Goal: Task Accomplishment & Management: Manage account settings

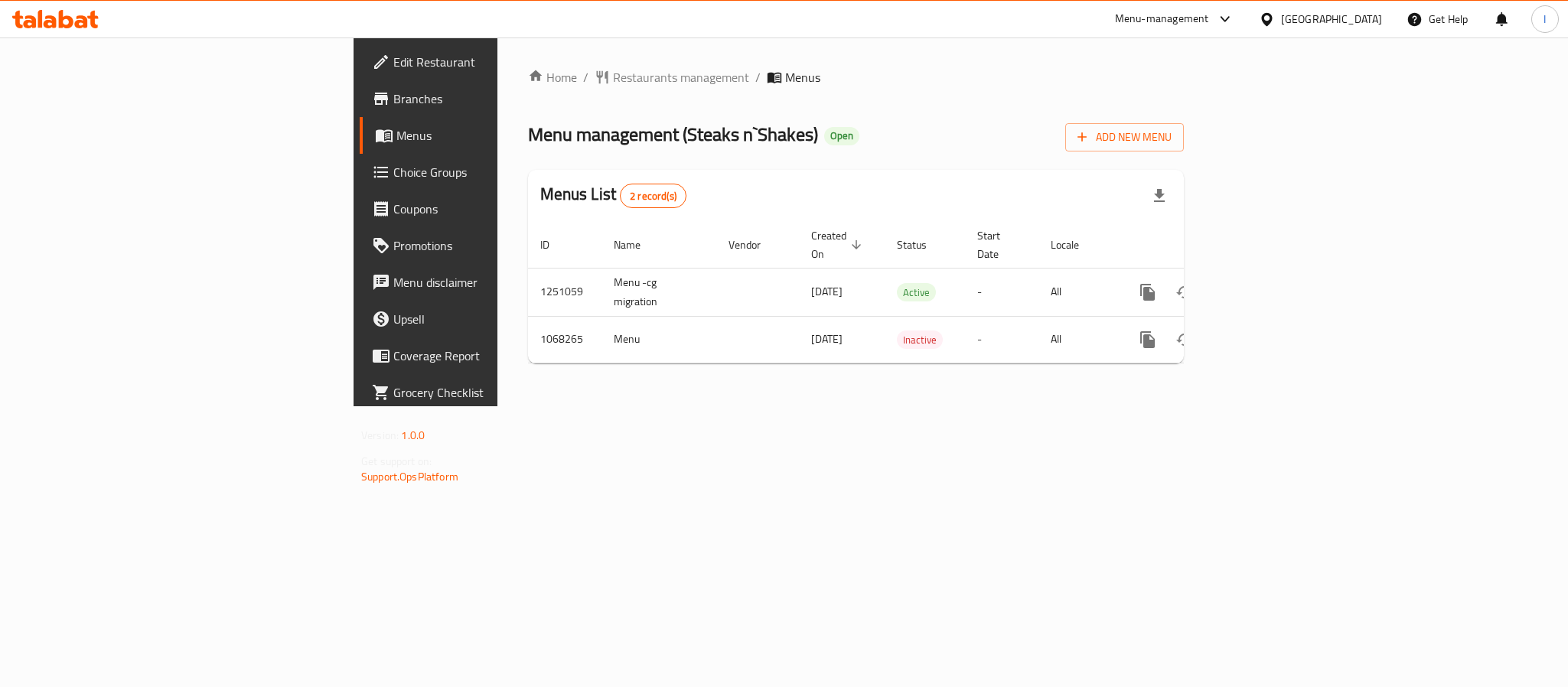
click at [1130, 124] on div "Menu management ( Steaks n`Shakes ) Open Add New Menu" at bounding box center [856, 134] width 656 height 35
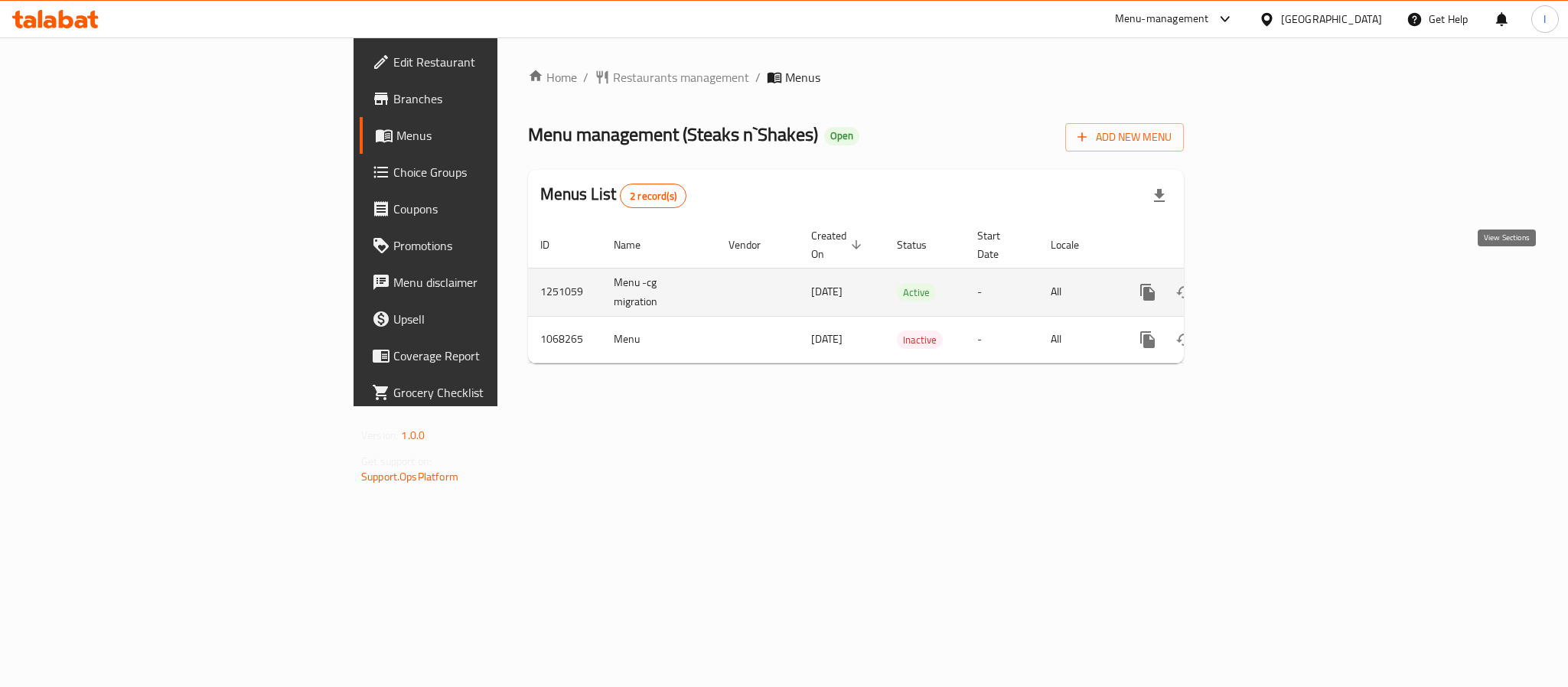
click at [1268, 283] on icon "enhanced table" at bounding box center [1258, 291] width 18 height 18
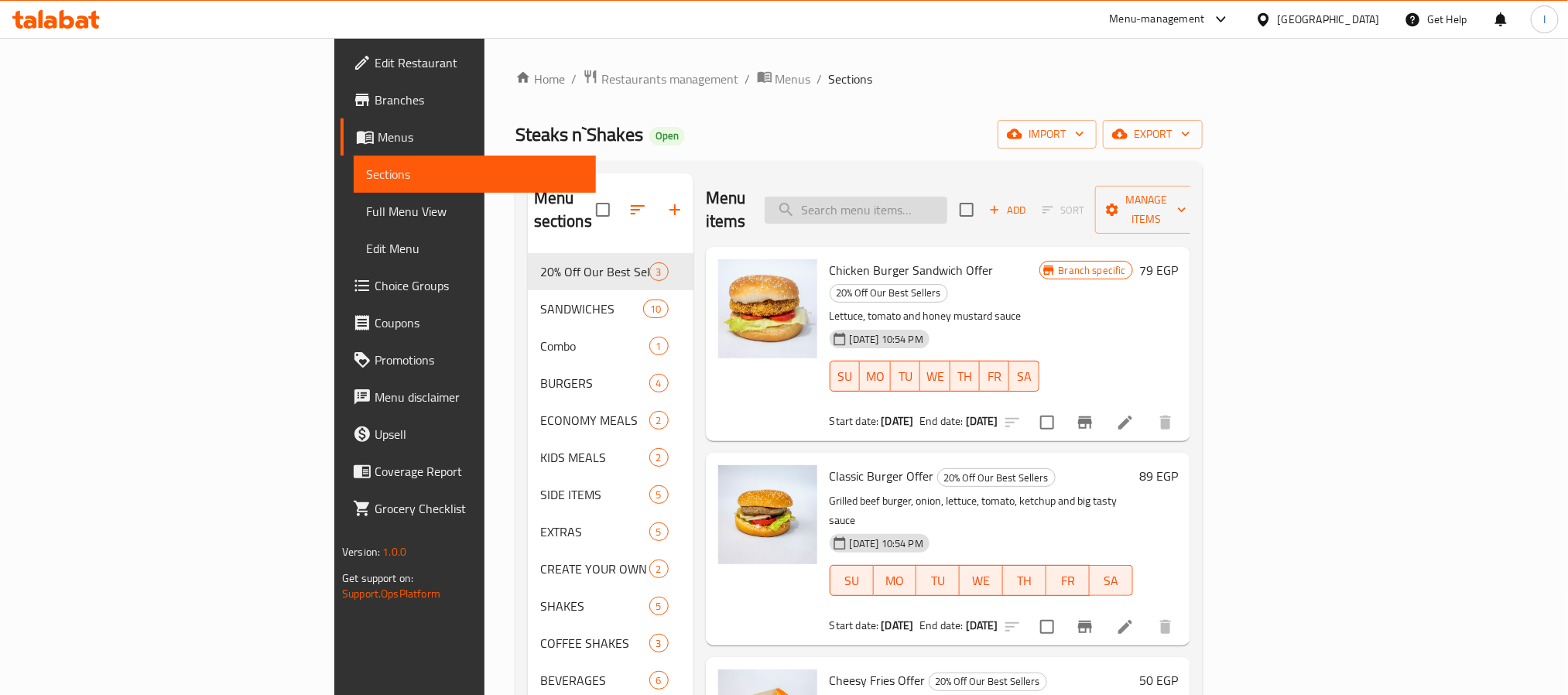
click at [947, 210] on input "search" at bounding box center [856, 210] width 182 height 27
paste input "On Fire Crispy"
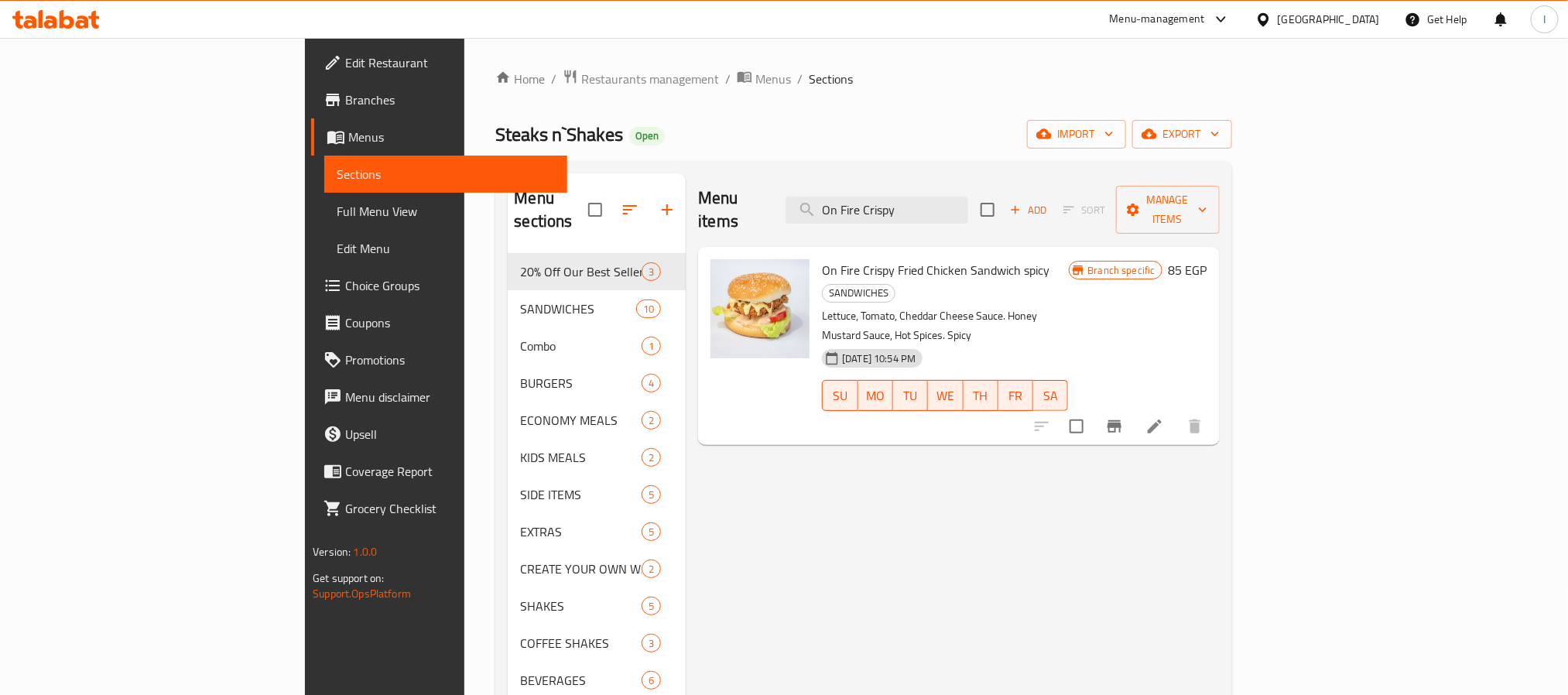
click at [1121, 421] on icon "Branch-specific-item" at bounding box center [1114, 427] width 14 height 13
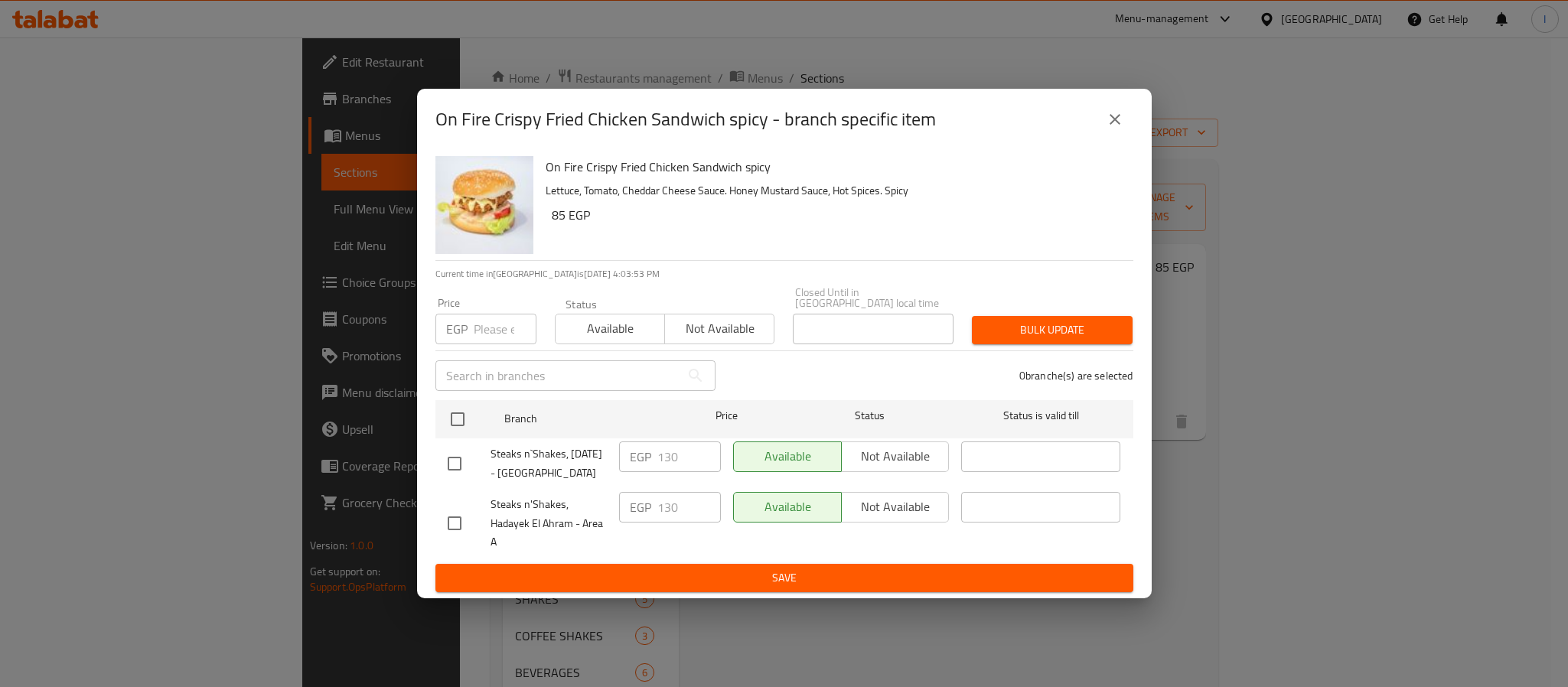
click at [1114, 121] on icon "close" at bounding box center [1114, 119] width 18 height 18
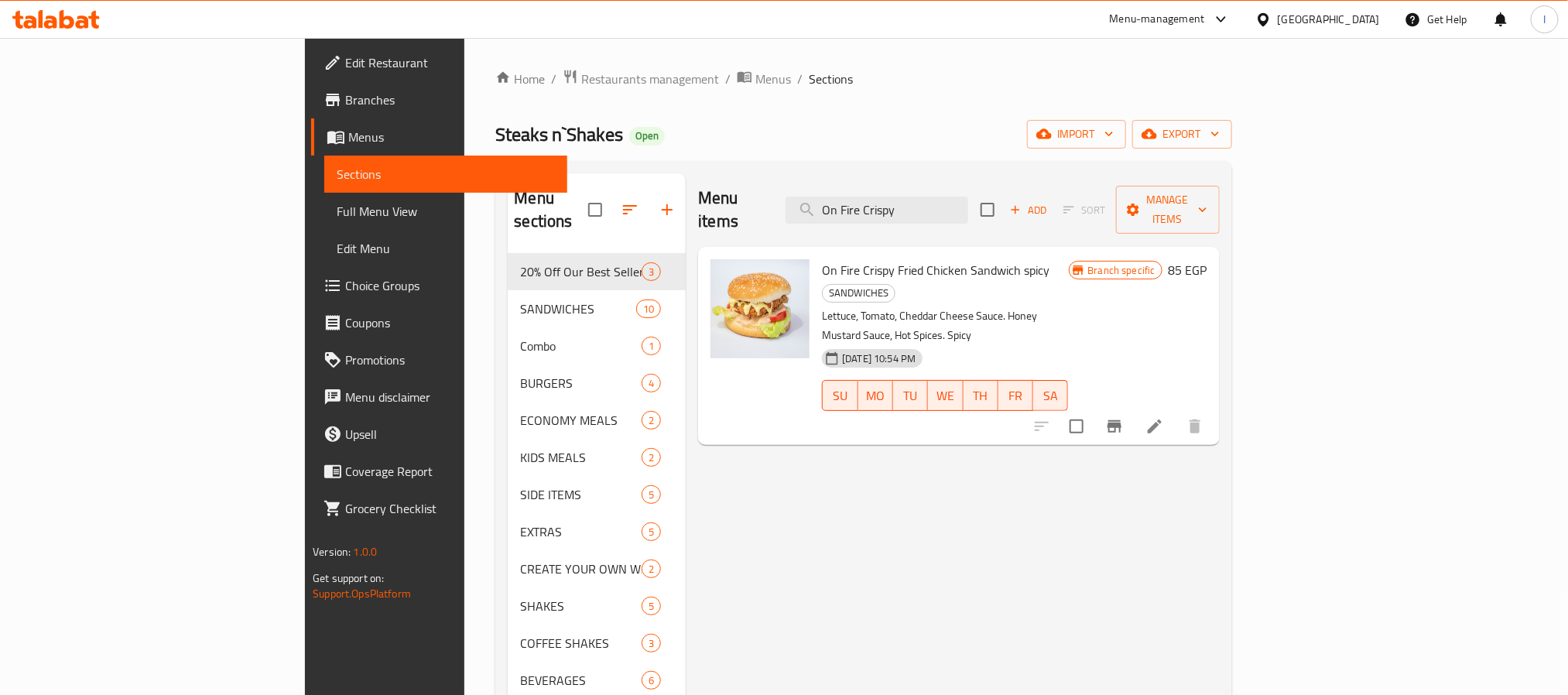
click at [1064, 116] on div "Home / Restaurants management / Menus / Sections Steaks n`Shakes Open import ex…" at bounding box center [864, 475] width 736 height 812
click at [824, 52] on div "Home / Restaurants management / Menus / Sections Steaks n`Shakes Open import ex…" at bounding box center [864, 475] width 798 height 875
click at [968, 204] on input "On Fire Crispy" at bounding box center [876, 210] width 182 height 27
paste input "Fried Chicken sandwich spicy"
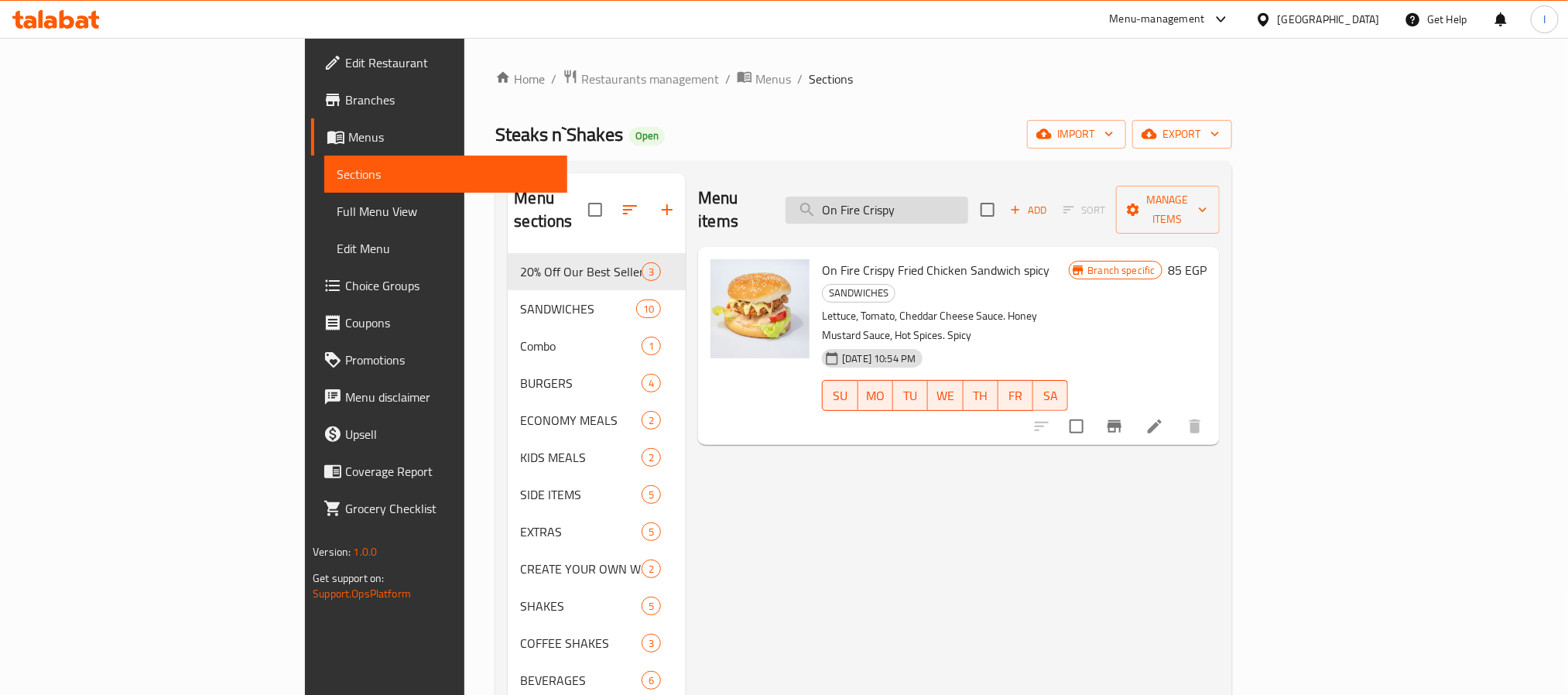
click at [968, 204] on input "On Fire Crispy" at bounding box center [876, 210] width 182 height 27
type input "On Fire Crispy Fried Chicken sandwich spicy"
click at [976, 141] on div "Steaks n`Shakes Open import export" at bounding box center [864, 134] width 736 height 28
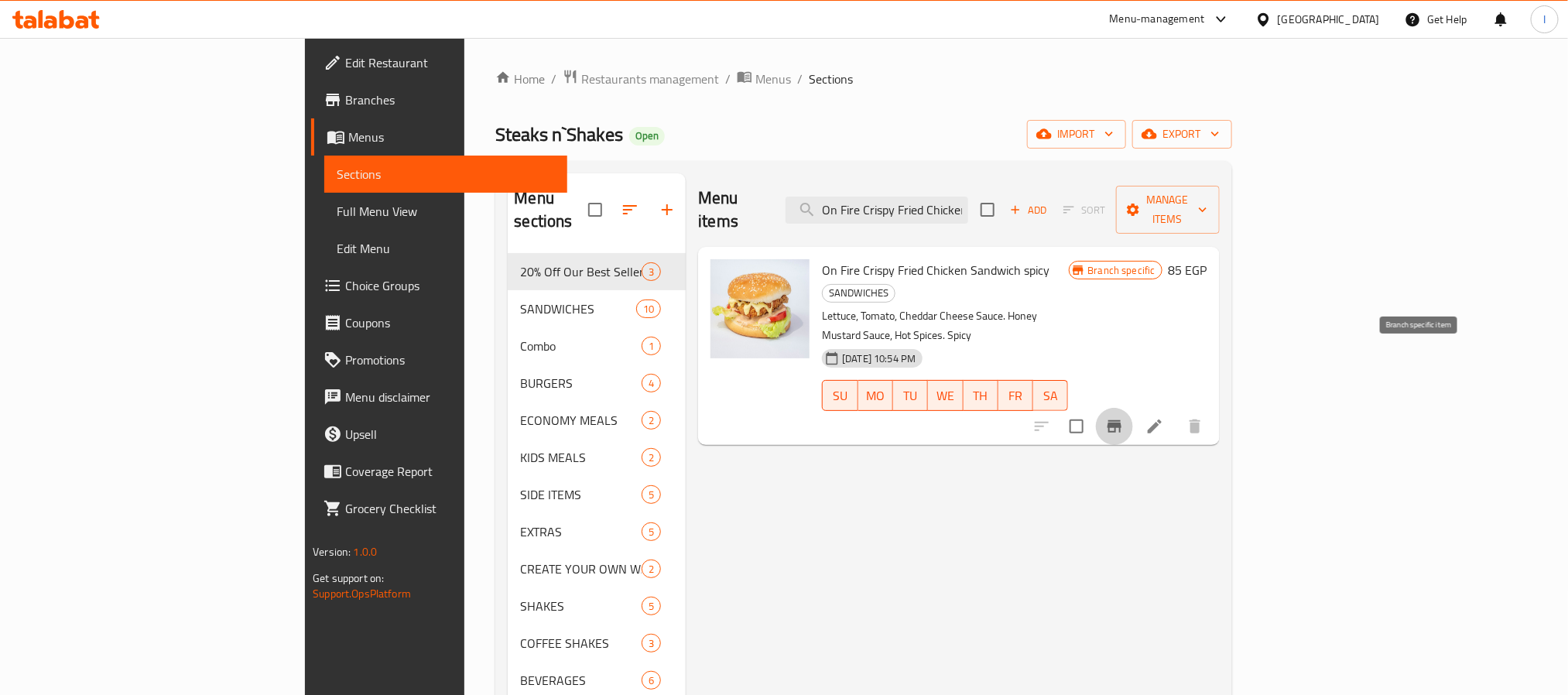
click at [1133, 408] on button "Branch-specific-item" at bounding box center [1114, 427] width 37 height 37
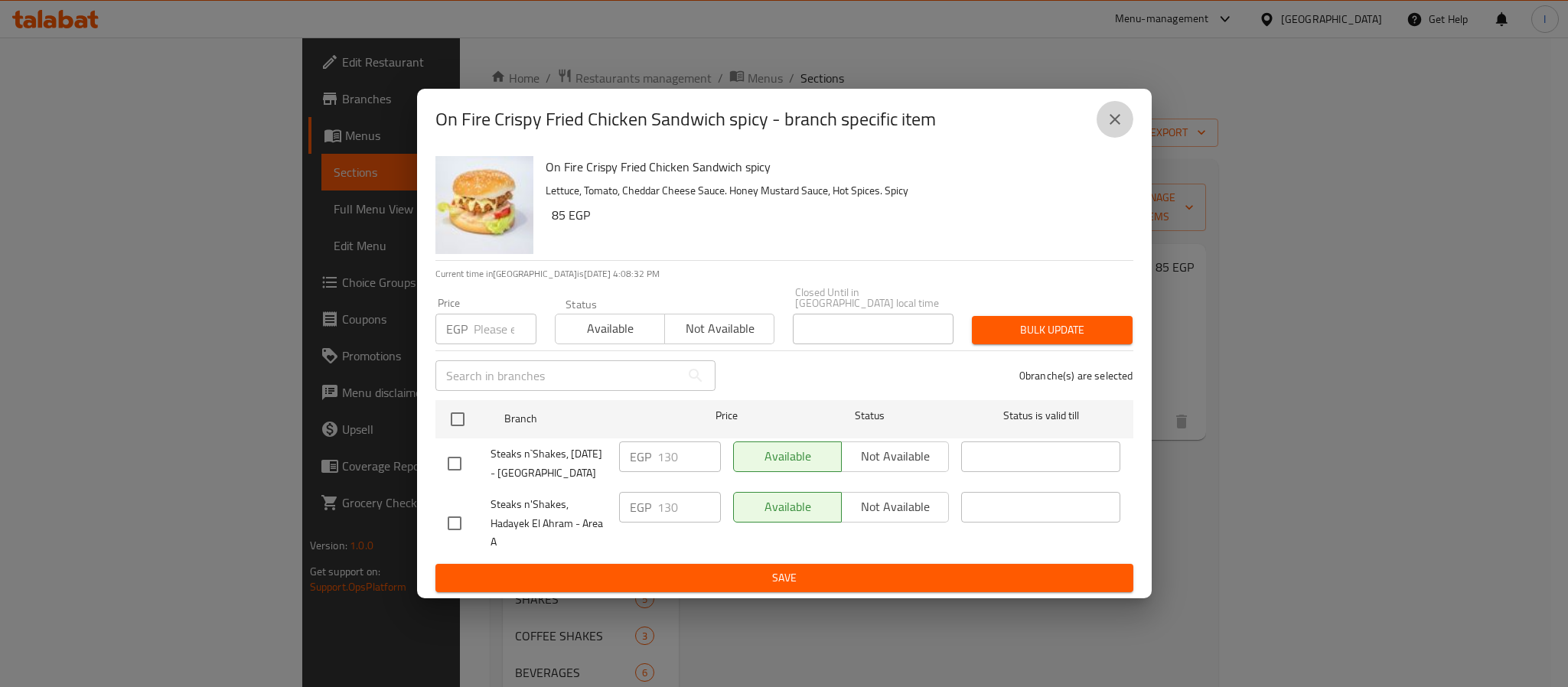
click at [1123, 101] on button "close" at bounding box center [1115, 120] width 37 height 37
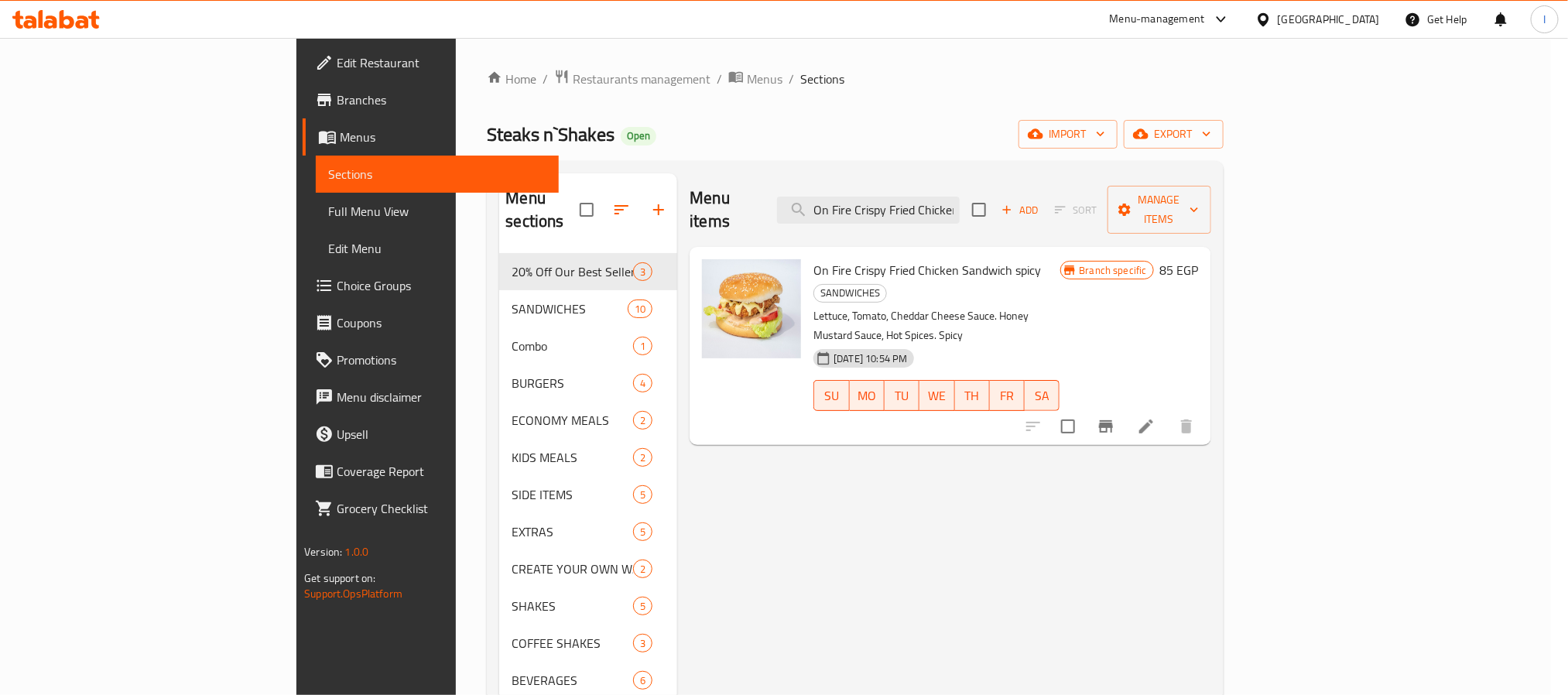
click at [1178, 144] on div "Steaks n`Shakes Open import export" at bounding box center [855, 134] width 736 height 28
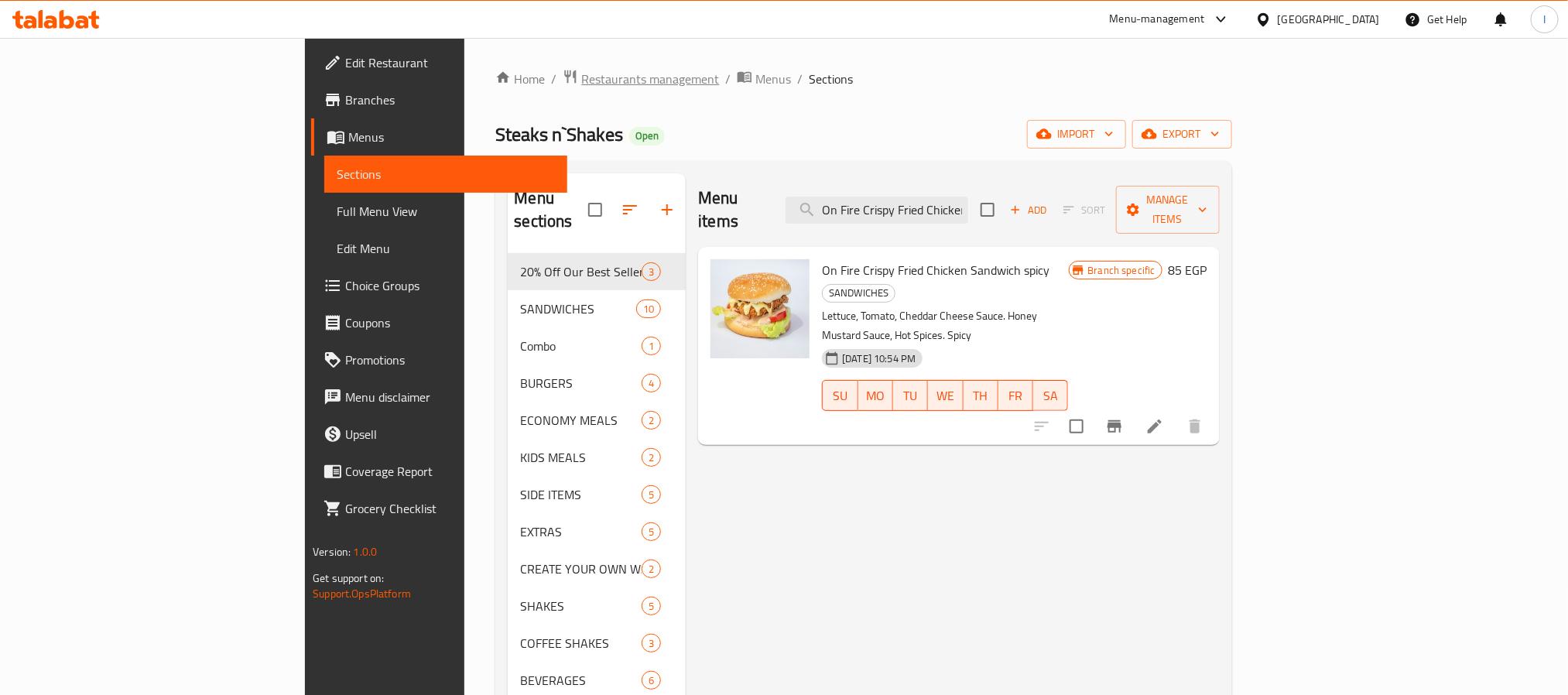
click at [582, 81] on span "Restaurants management" at bounding box center [650, 78] width 138 height 19
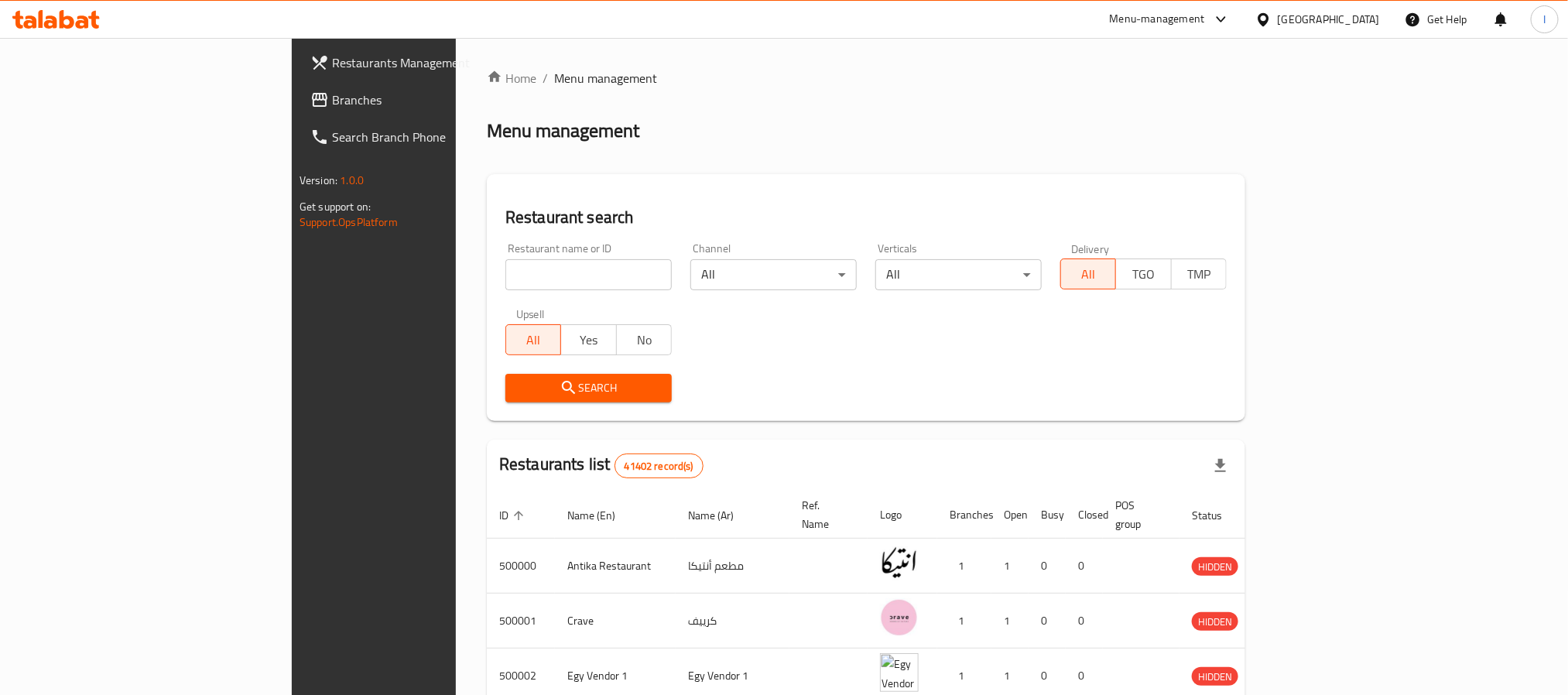
click at [332, 100] on span "Branches" at bounding box center [436, 100] width 209 height 19
